Goal: Task Accomplishment & Management: Manage account settings

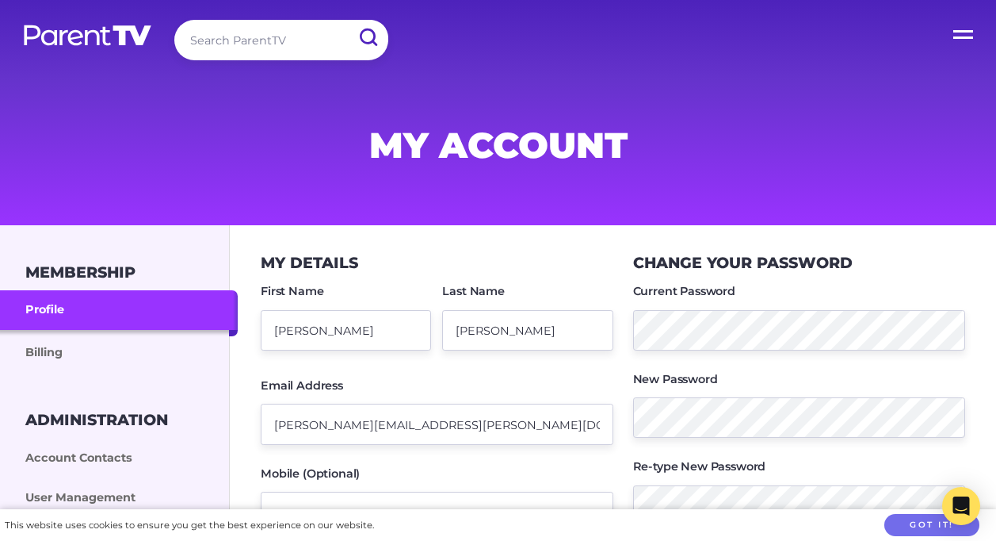
scroll to position [204, 0]
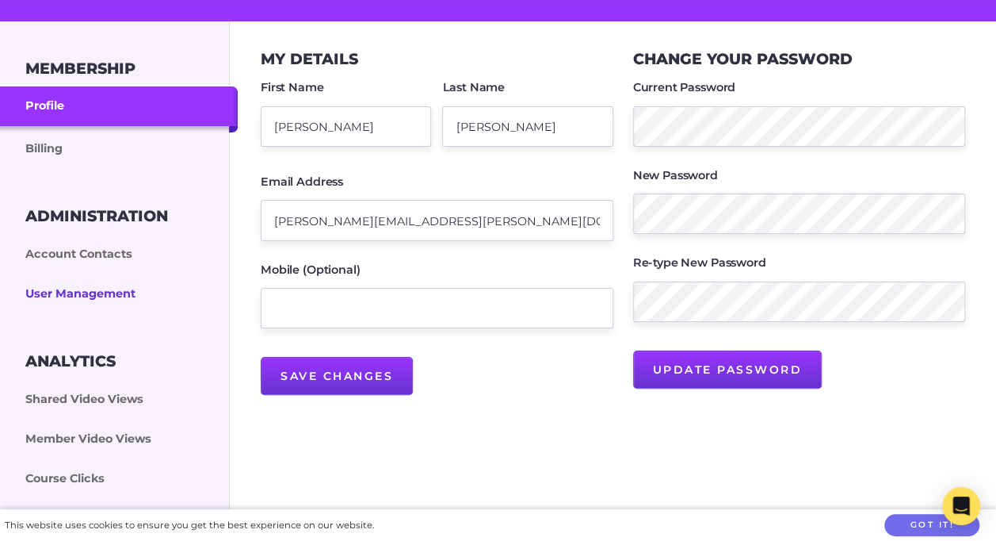
click at [119, 297] on link "User Management" at bounding box center [119, 294] width 238 height 40
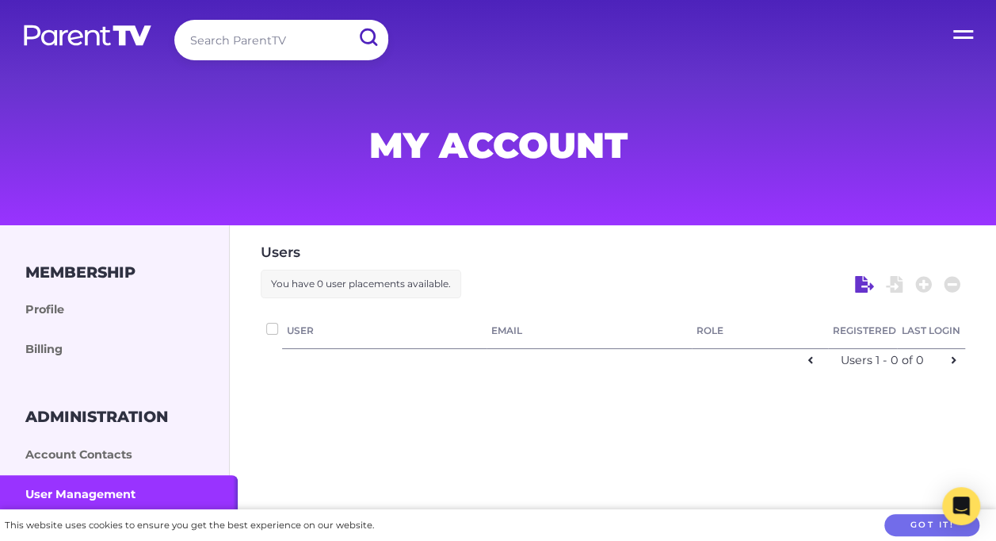
checkbox input "false"
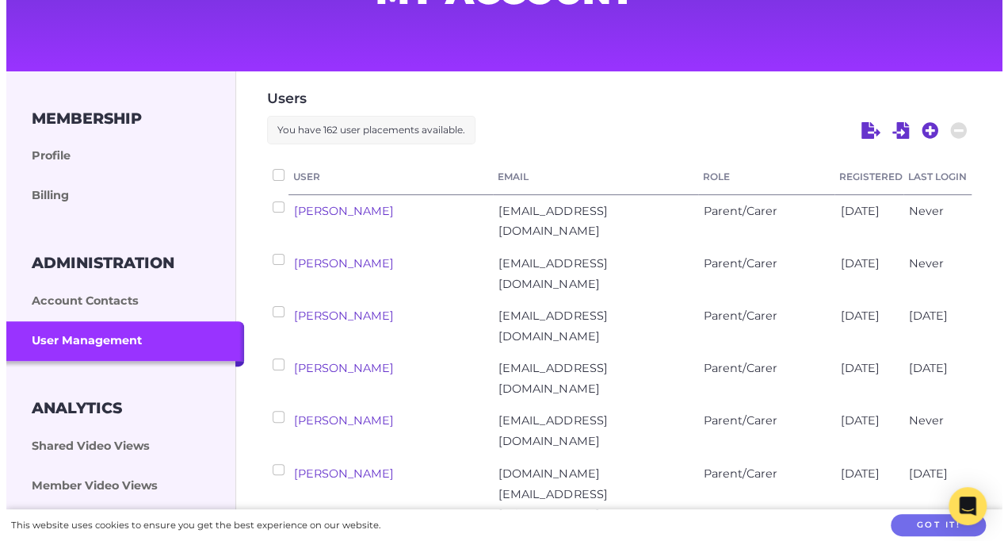
scroll to position [119, 0]
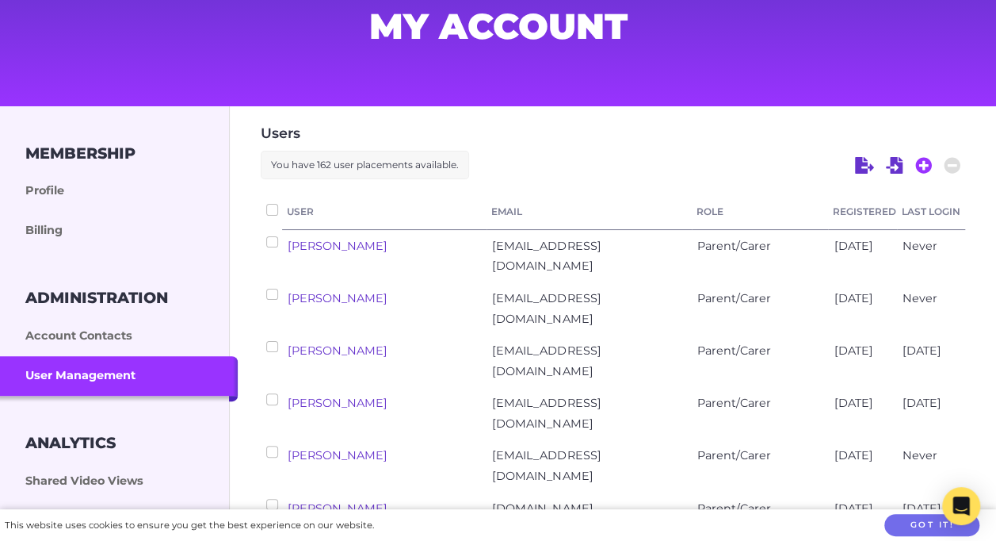
click at [924, 163] on icon at bounding box center [924, 165] width 17 height 17
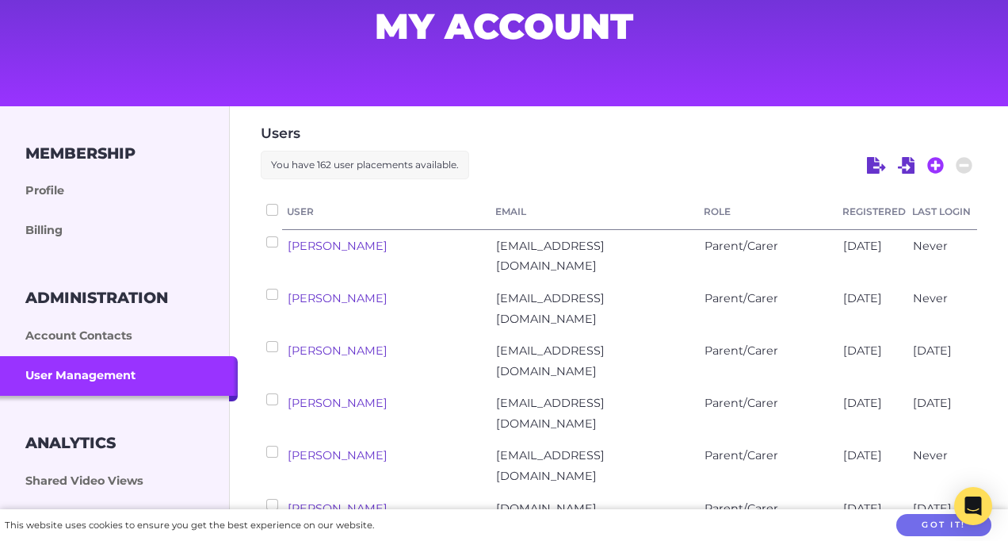
select select "ptv_elc_member"
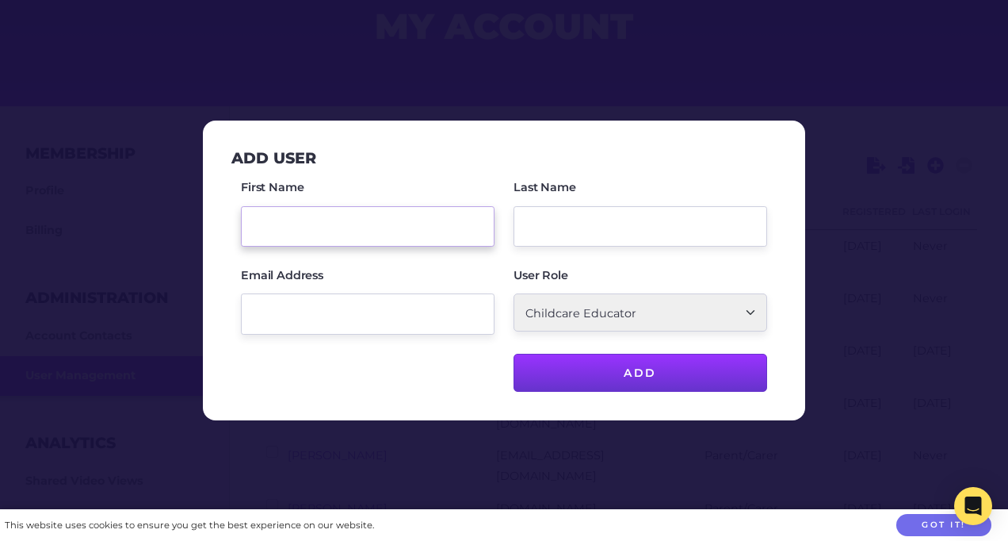
click at [426, 237] on input "First Name" at bounding box center [368, 226] width 254 height 40
type input "[PERSON_NAME]"
click at [583, 220] on input "Last Name" at bounding box center [641, 226] width 254 height 40
type input "[PERSON_NAME]"
